Goal: Task Accomplishment & Management: Use online tool/utility

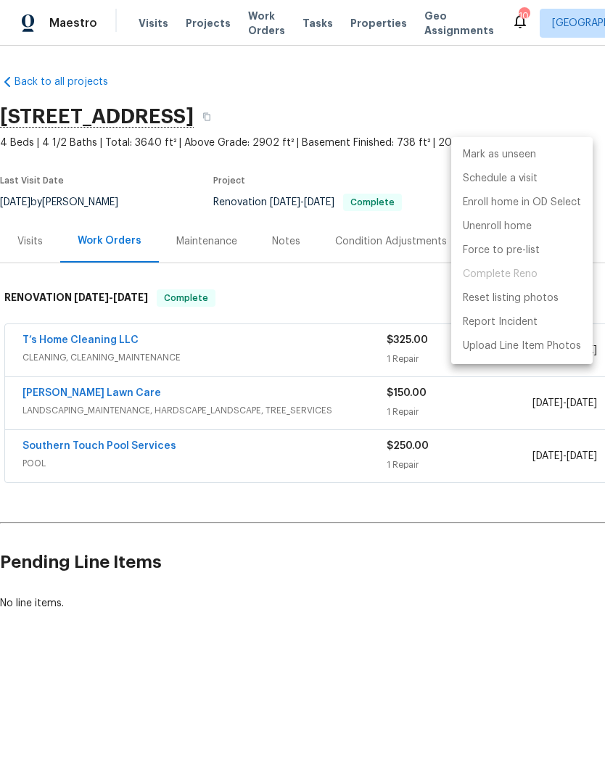
scroll to position [0, 215]
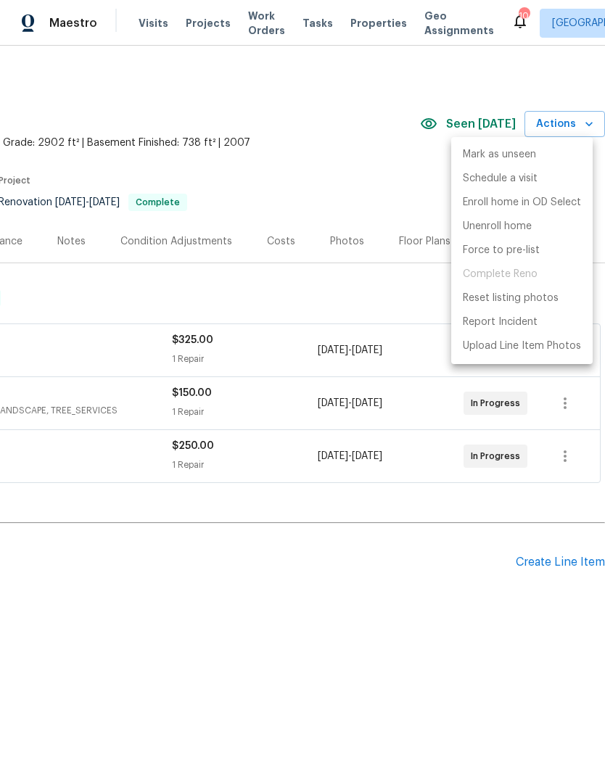
click at [372, 186] on div at bounding box center [302, 388] width 605 height 776
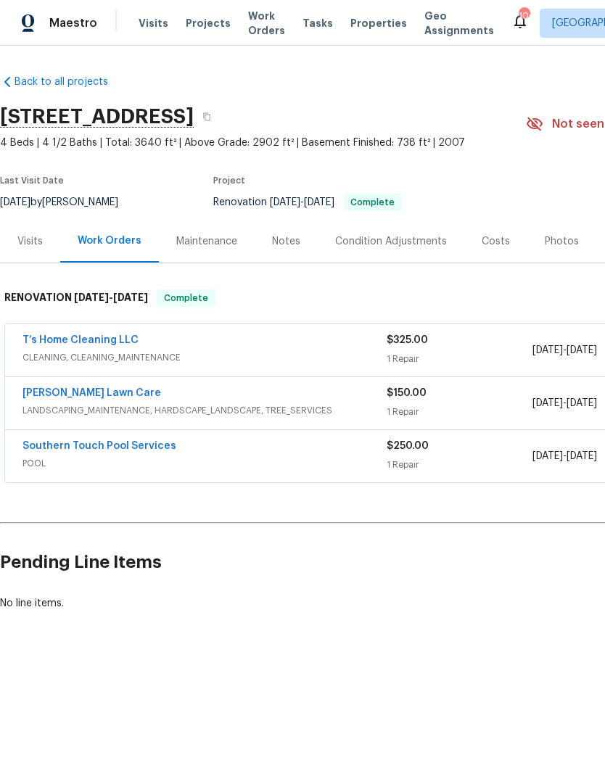
scroll to position [0, 0]
click at [67, 343] on link "T’s Home Cleaning LLC" at bounding box center [80, 340] width 116 height 10
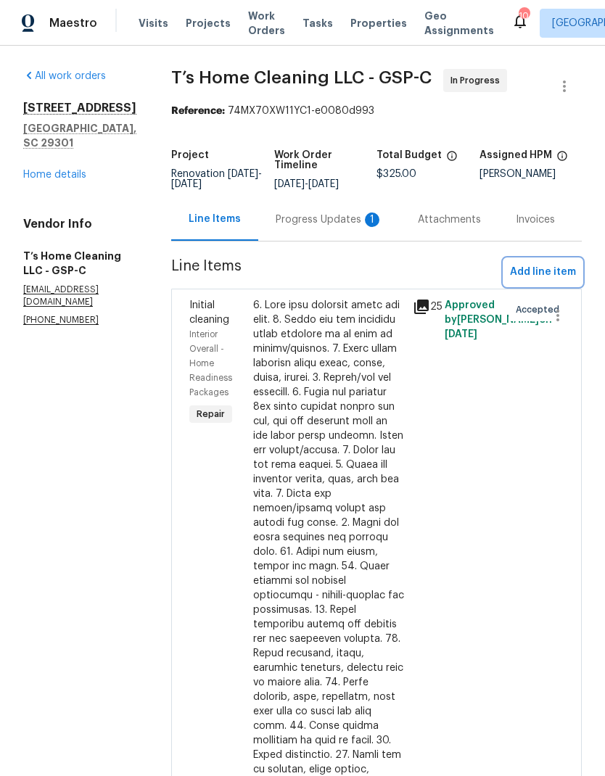
click at [544, 278] on span "Add line item" at bounding box center [543, 272] width 66 height 18
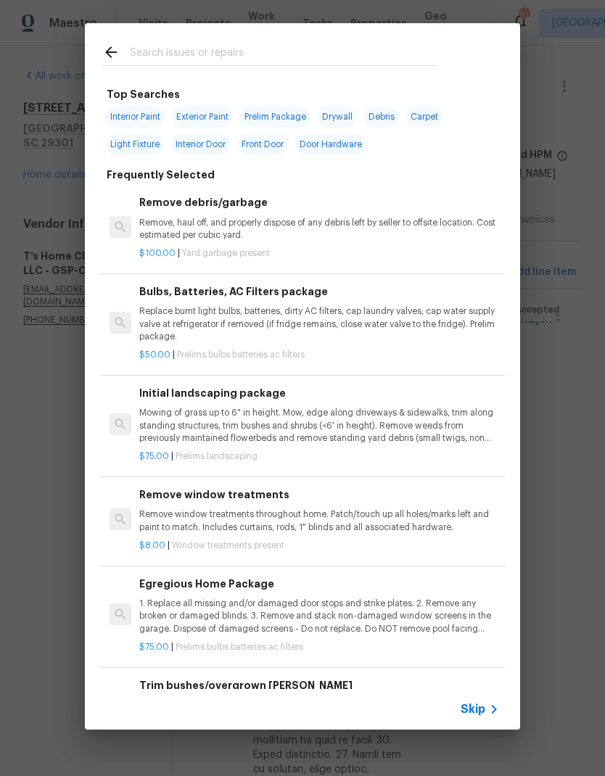
click at [136, 49] on input "text" at bounding box center [283, 54] width 307 height 22
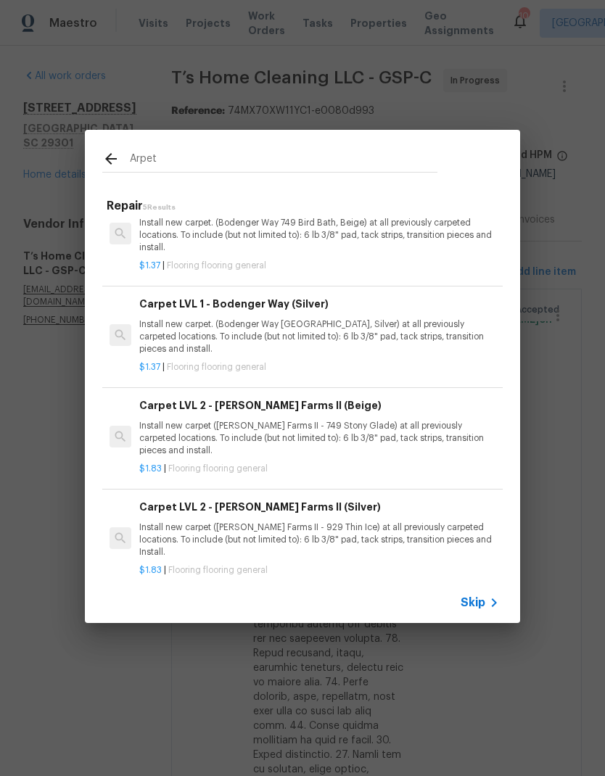
scroll to position [131, 0]
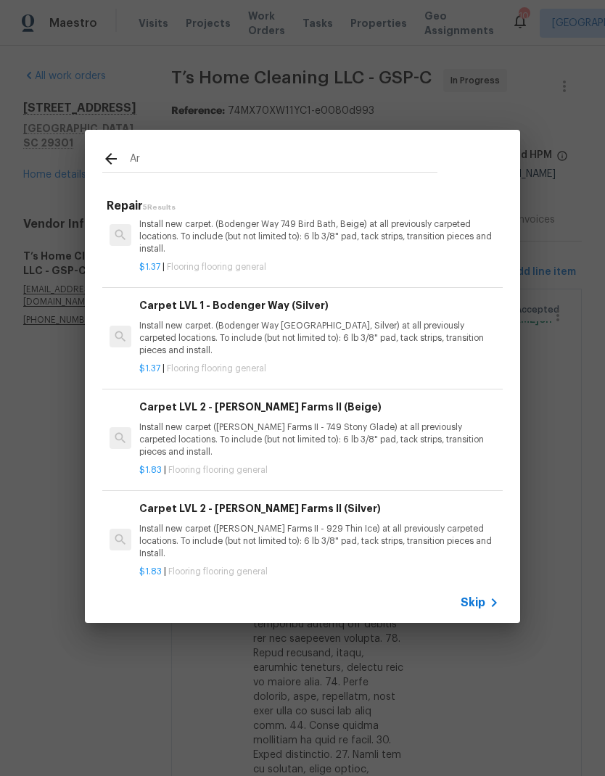
type input "A"
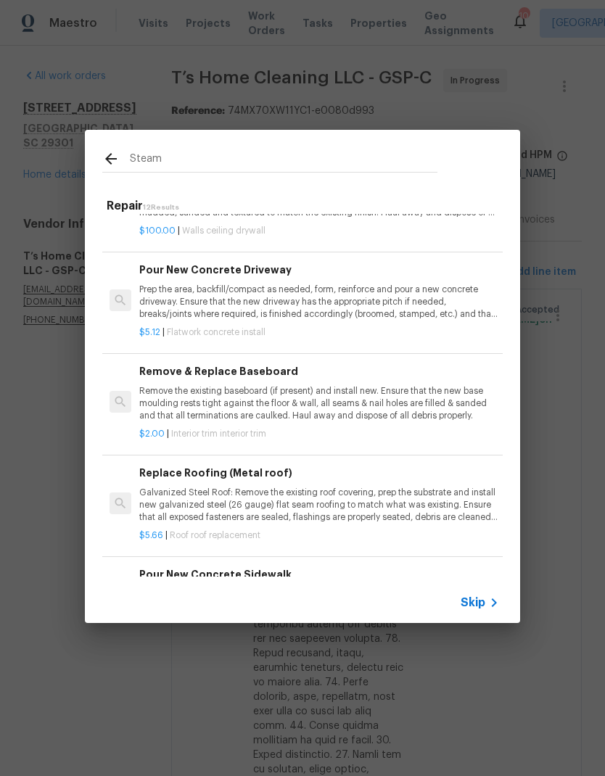
scroll to position [398, 0]
type input "Steam clean"
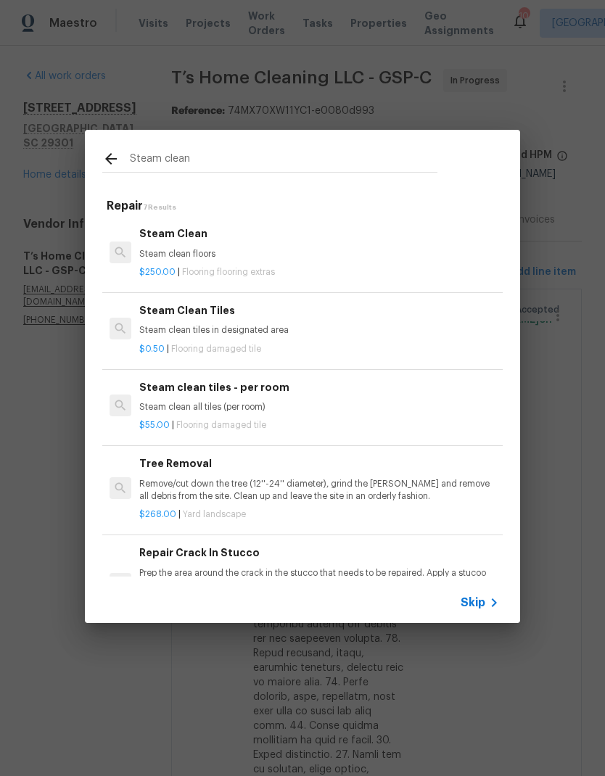
scroll to position [0, 0]
click at [170, 246] on div "Steam Clean Steam clean floors" at bounding box center [319, 242] width 360 height 35
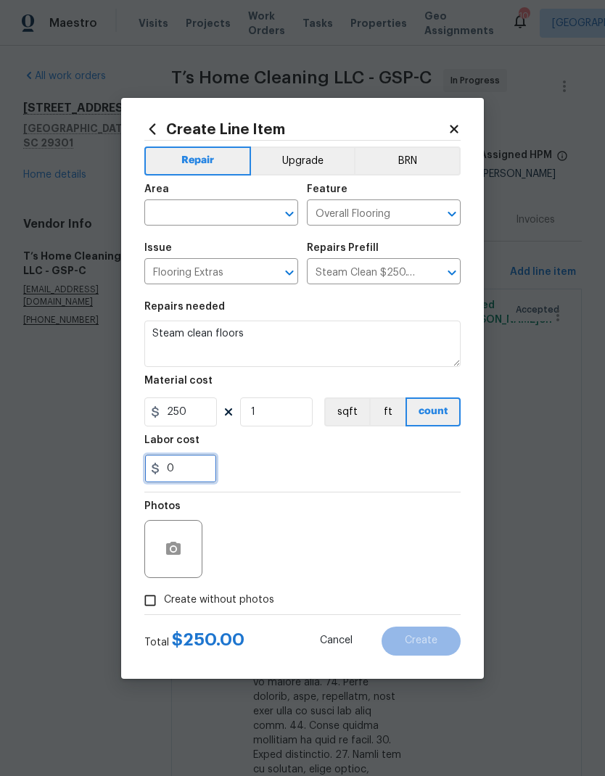
click at [173, 462] on input "0" at bounding box center [180, 468] width 72 height 29
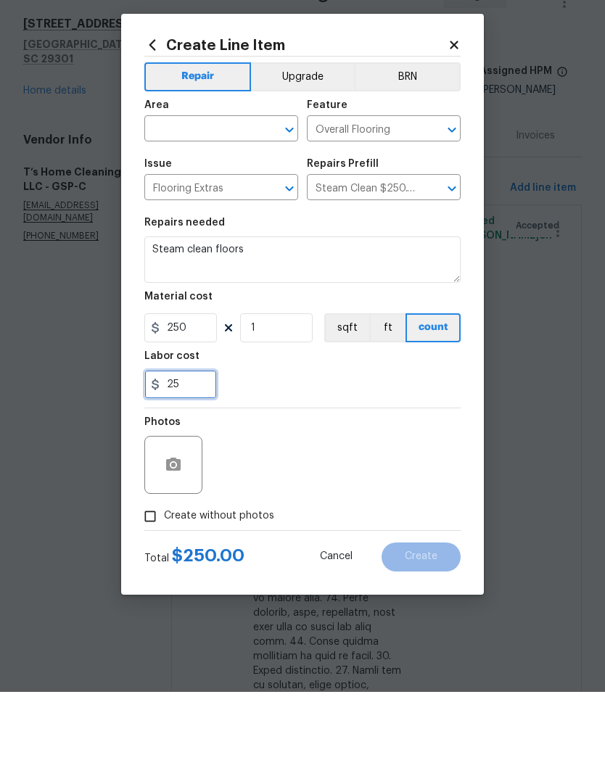
type input "25"
click at [189, 203] on input "text" at bounding box center [200, 214] width 113 height 22
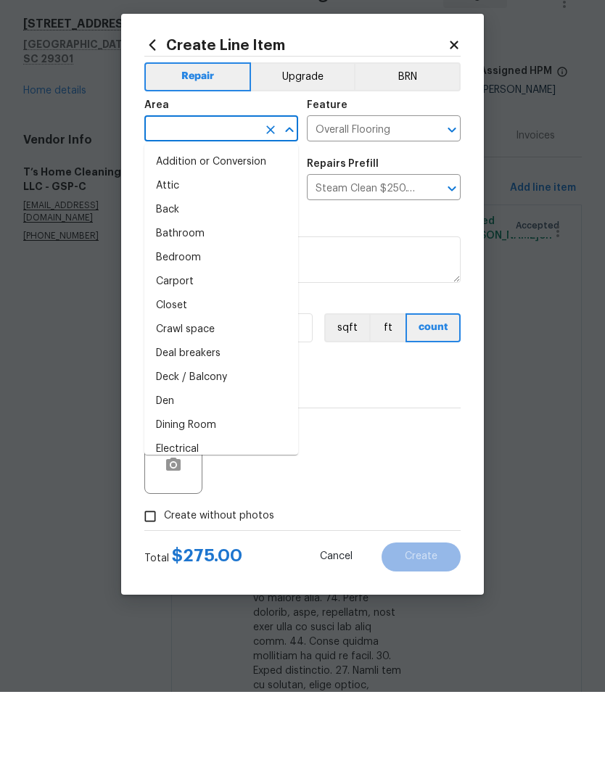
click at [183, 203] on input "text" at bounding box center [200, 214] width 113 height 22
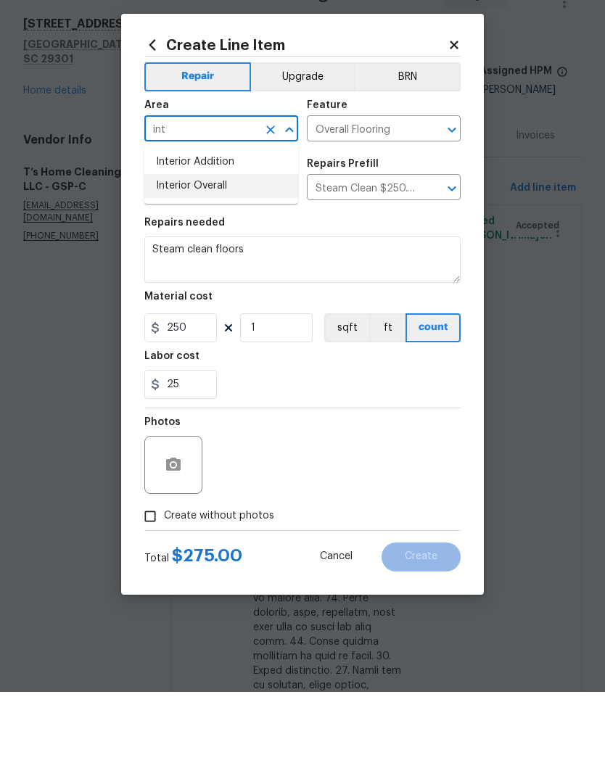
click at [186, 258] on li "Interior Overall" at bounding box center [221, 270] width 154 height 24
type input "Interior Overall"
click at [420, 454] on div "25" at bounding box center [302, 468] width 316 height 29
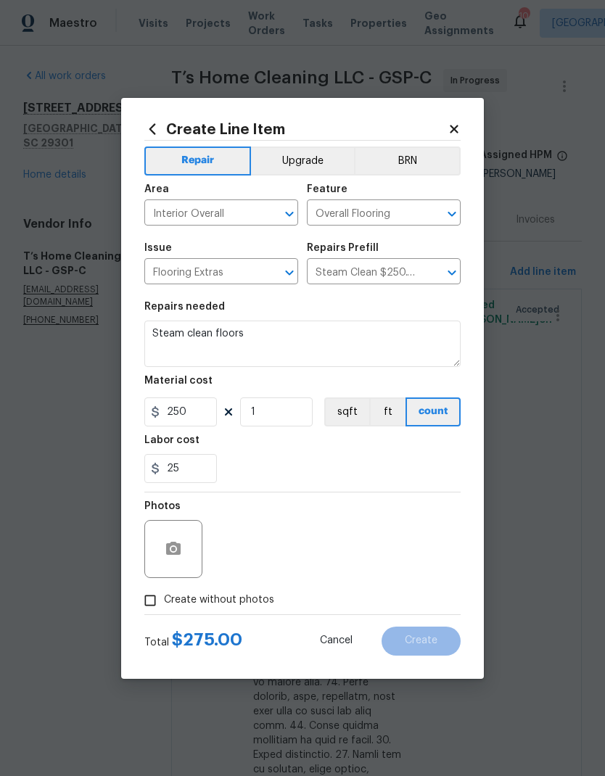
click at [149, 605] on input "Create without photos" at bounding box center [150, 600] width 28 height 28
checkbox input "true"
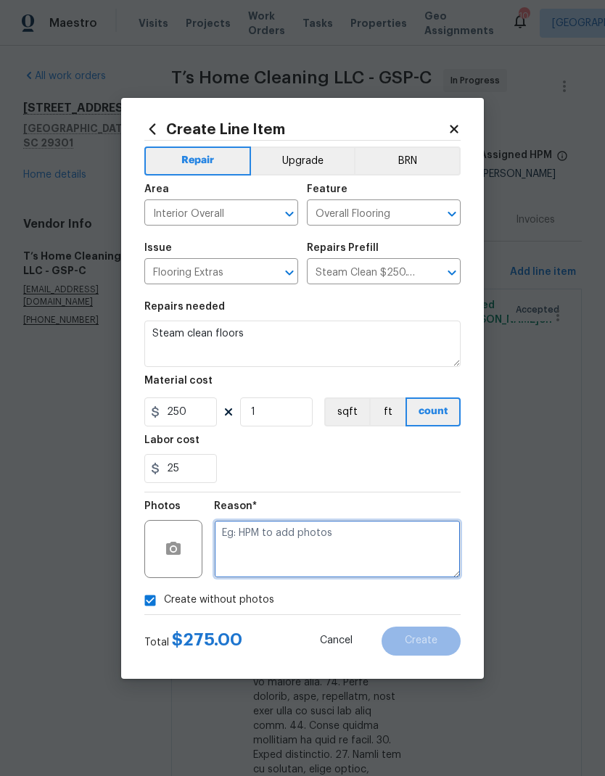
click at [382, 553] on textarea at bounding box center [337, 549] width 246 height 58
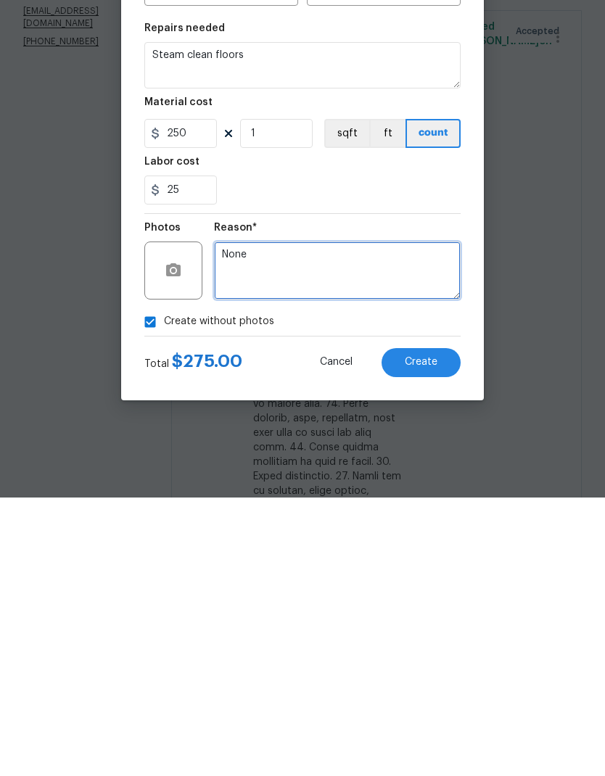
type textarea "None"
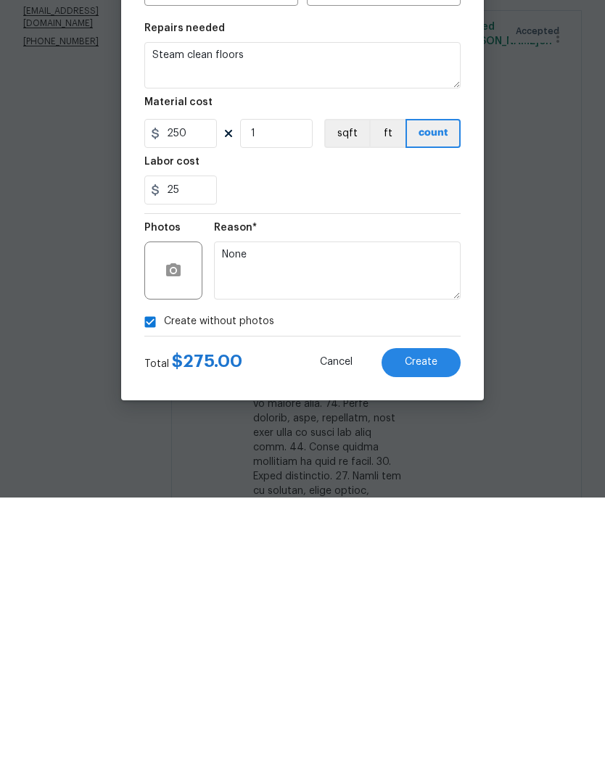
click at [431, 635] on span "Create" at bounding box center [420, 640] width 33 height 11
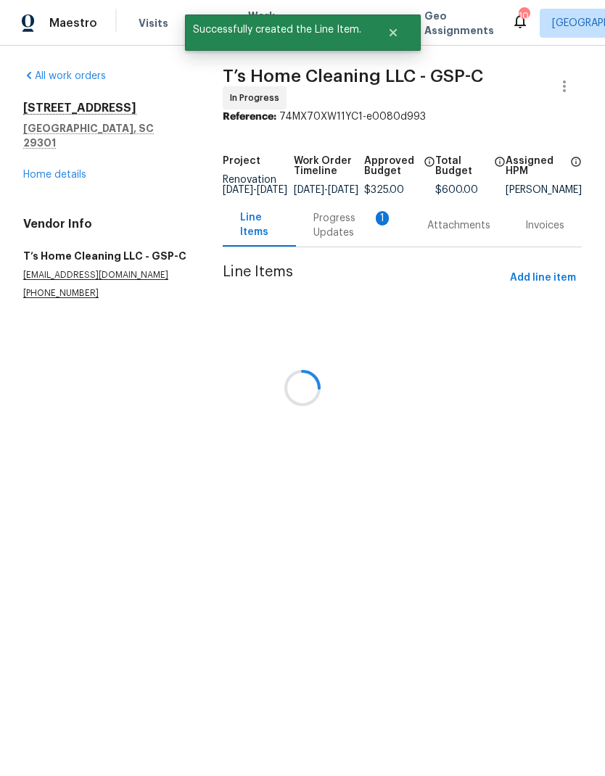
scroll to position [0, 0]
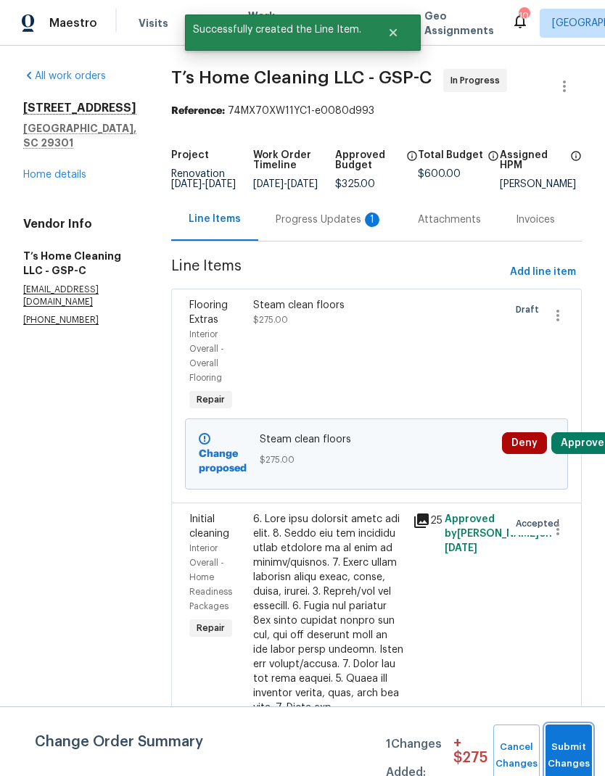
click at [577, 737] on button "Submit Changes" at bounding box center [568, 755] width 46 height 62
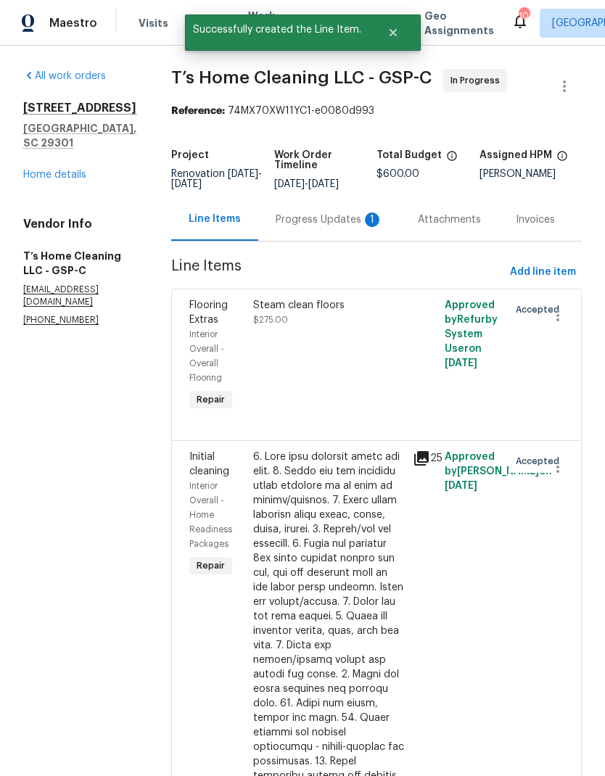
click at [349, 227] on div "Progress Updates 1" at bounding box center [328, 219] width 107 height 14
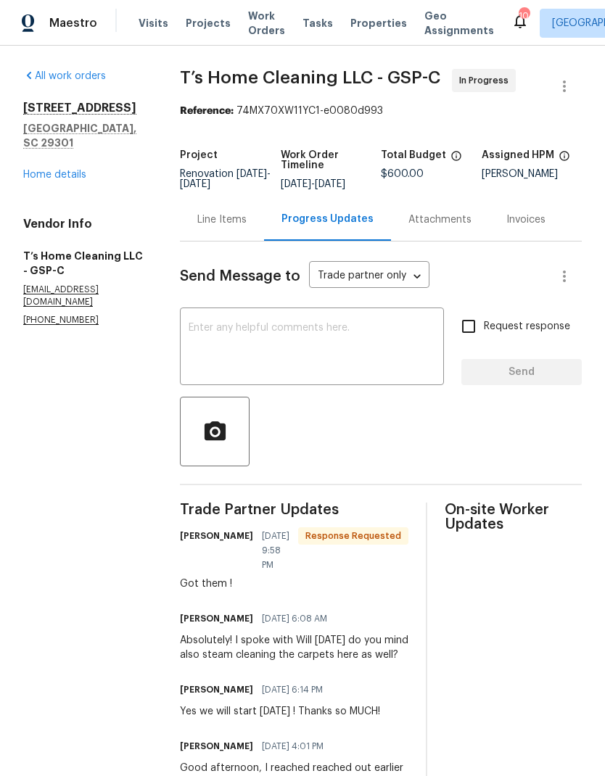
click at [219, 227] on div "Line Items" at bounding box center [221, 219] width 49 height 14
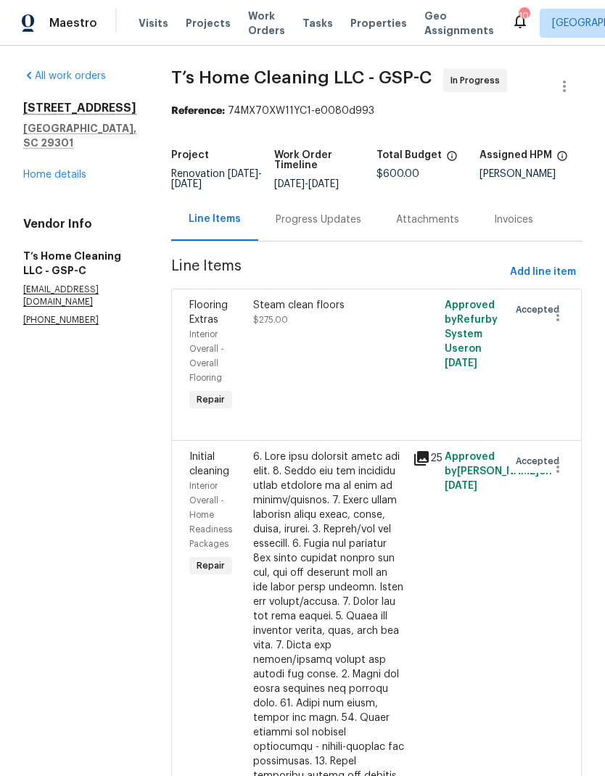
click at [51, 180] on div "All work orders [STREET_ADDRESS] Home details Vendor Info T’s Home Cleaning LLC…" at bounding box center [79, 197] width 113 height 257
click at [72, 151] on div "[STREET_ADDRESS] Home details" at bounding box center [79, 141] width 113 height 81
click at [81, 170] on link "Home details" at bounding box center [54, 175] width 63 height 10
